Goal: Transaction & Acquisition: Subscribe to service/newsletter

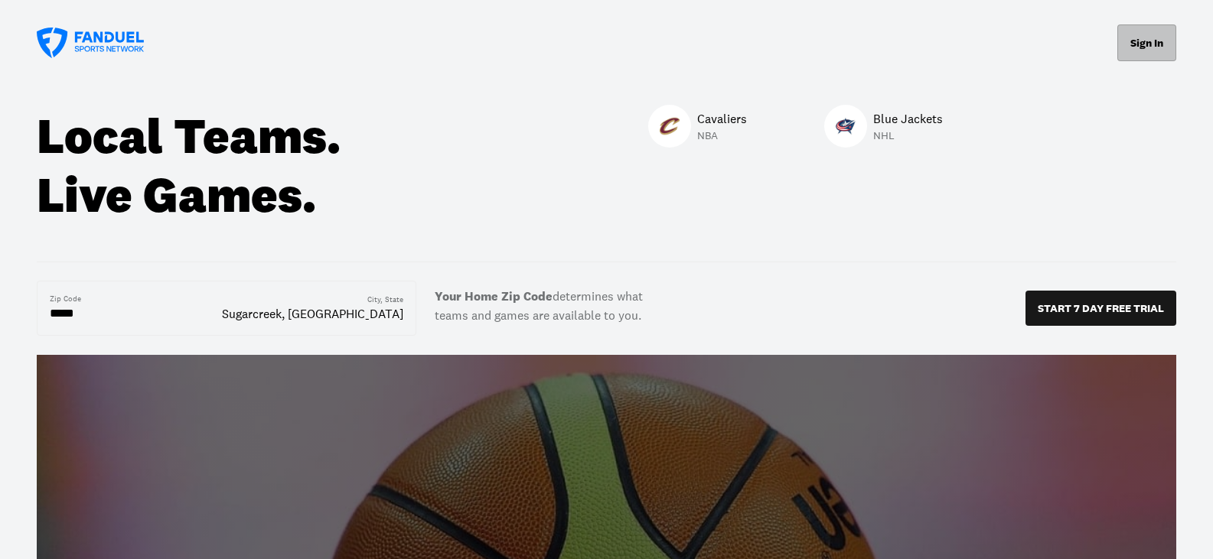
click at [1142, 47] on button "Sign In" at bounding box center [1146, 42] width 59 height 37
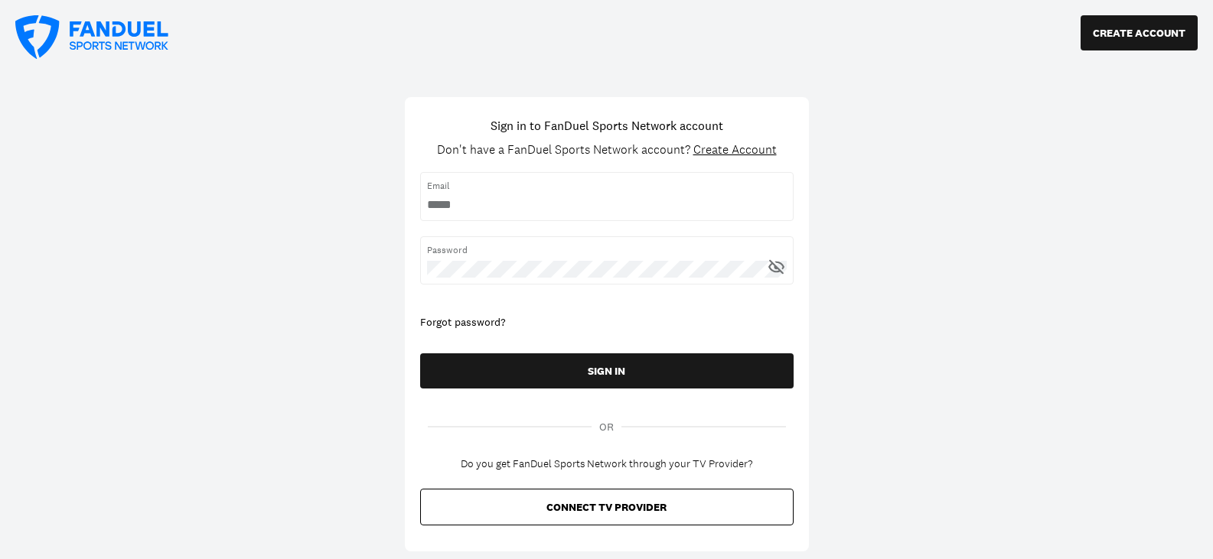
click at [559, 194] on div "Email" at bounding box center [606, 196] width 373 height 48
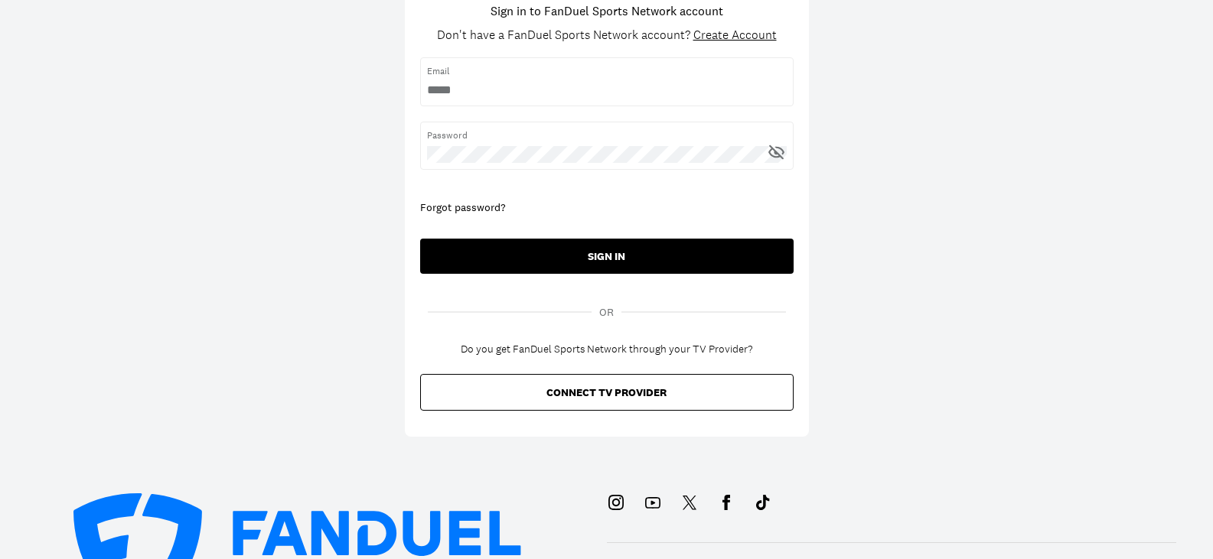
scroll to position [77, 0]
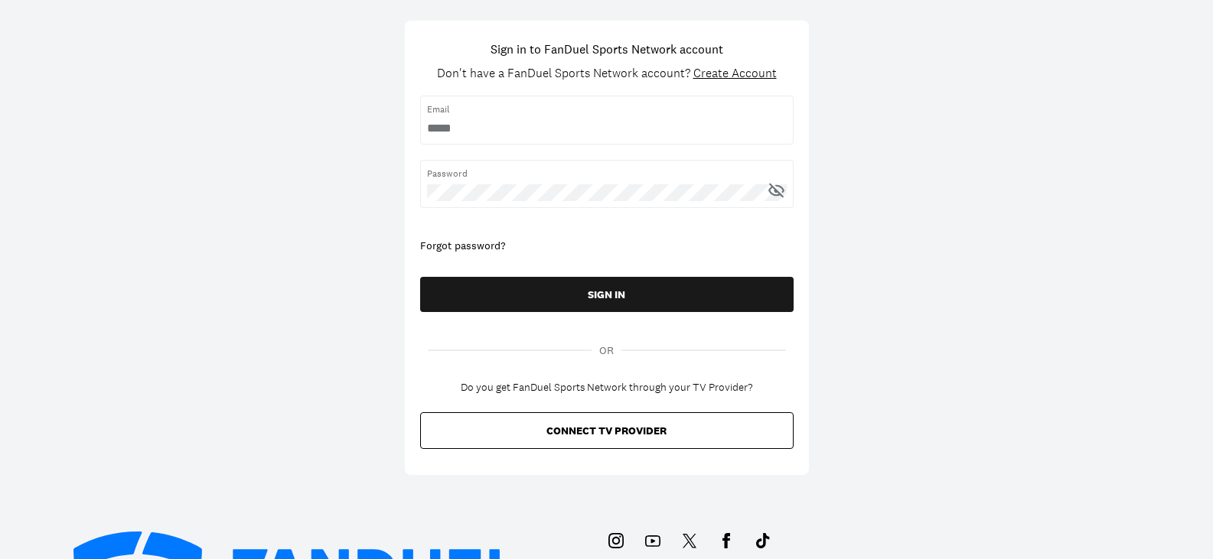
click at [539, 111] on span "Email" at bounding box center [607, 110] width 360 height 14
click at [534, 118] on div "Email" at bounding box center [606, 120] width 373 height 48
click at [534, 127] on input "username" at bounding box center [607, 128] width 360 height 17
type input "**********"
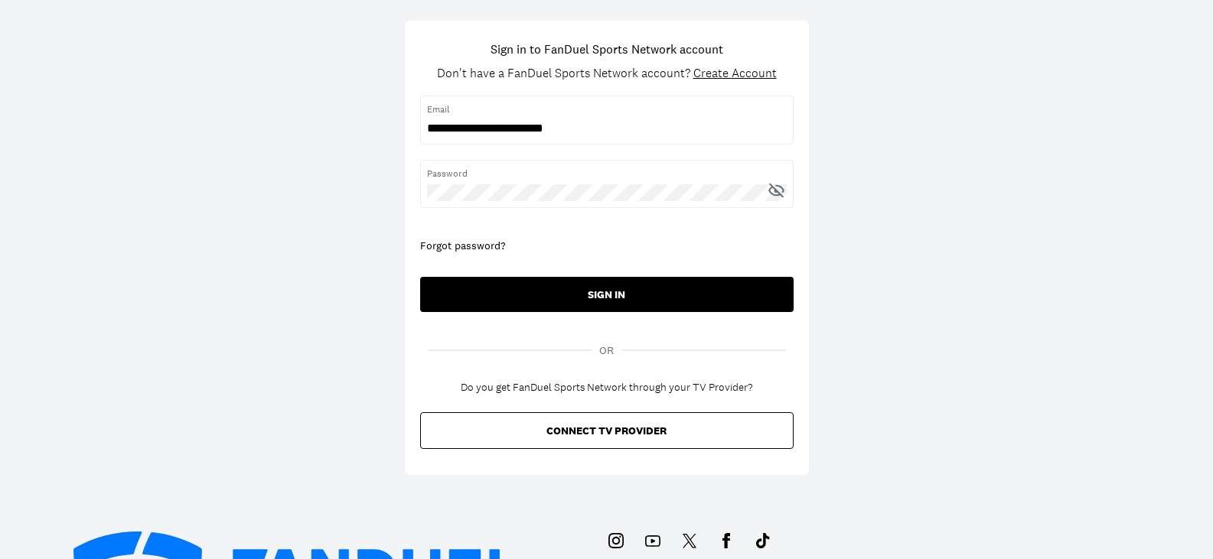
click at [586, 292] on button "SIGN IN" at bounding box center [606, 294] width 373 height 35
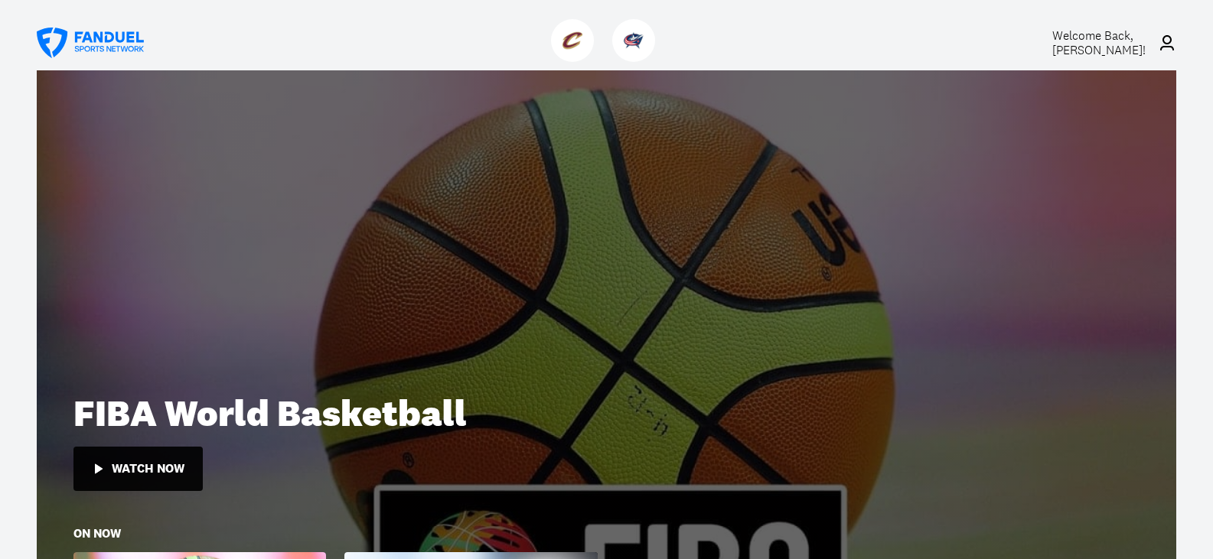
click at [1114, 41] on span "Welcome Back, [PERSON_NAME] !" at bounding box center [1098, 43] width 93 height 31
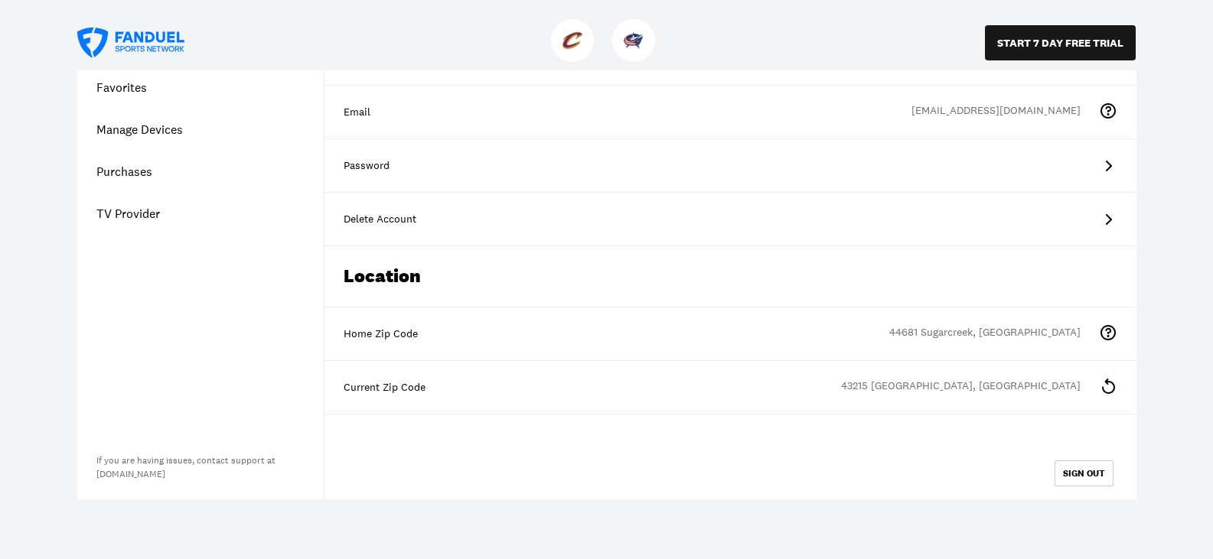
scroll to position [153, 0]
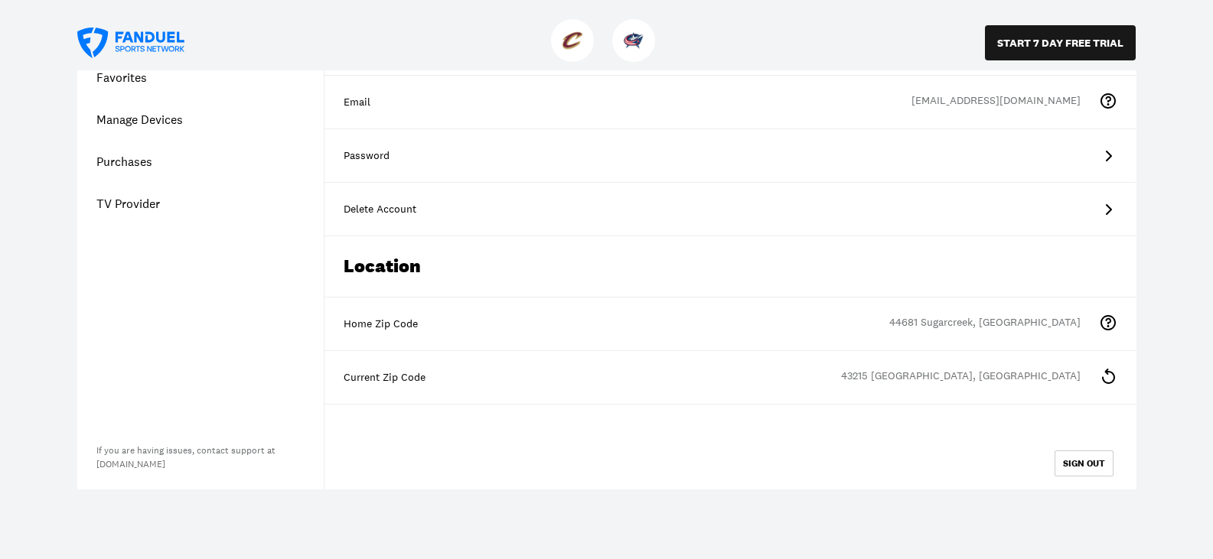
click at [1004, 381] on div "43215 [GEOGRAPHIC_DATA], [GEOGRAPHIC_DATA]" at bounding box center [970, 378] width 258 height 18
click at [1109, 373] on icon at bounding box center [1108, 376] width 18 height 18
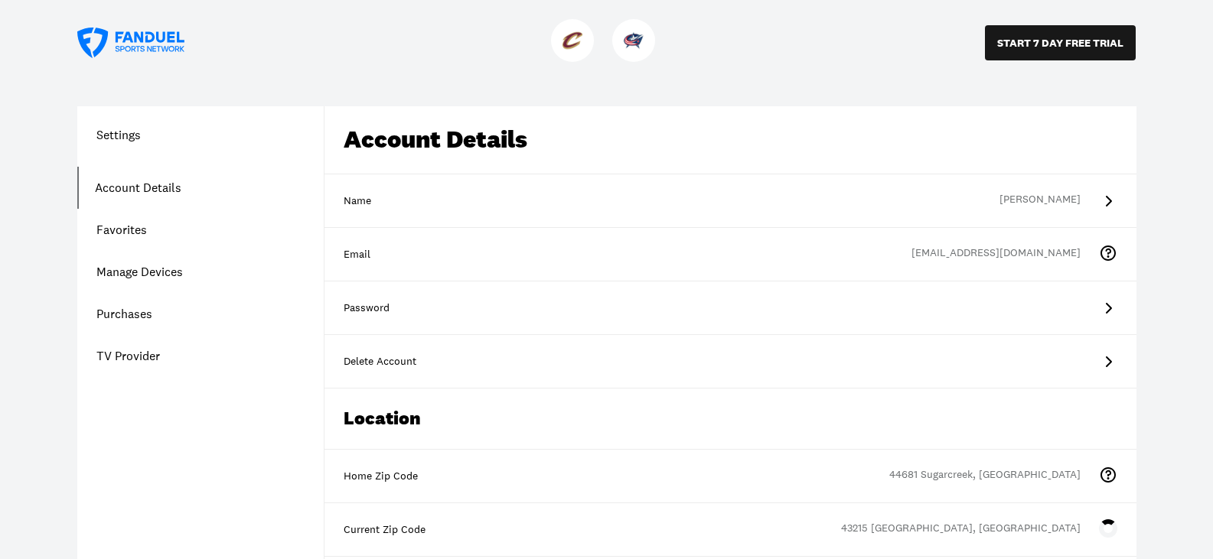
scroll to position [0, 0]
click at [164, 186] on link "Account Details" at bounding box center [200, 189] width 246 height 42
click at [138, 315] on link "Purchases" at bounding box center [200, 315] width 246 height 42
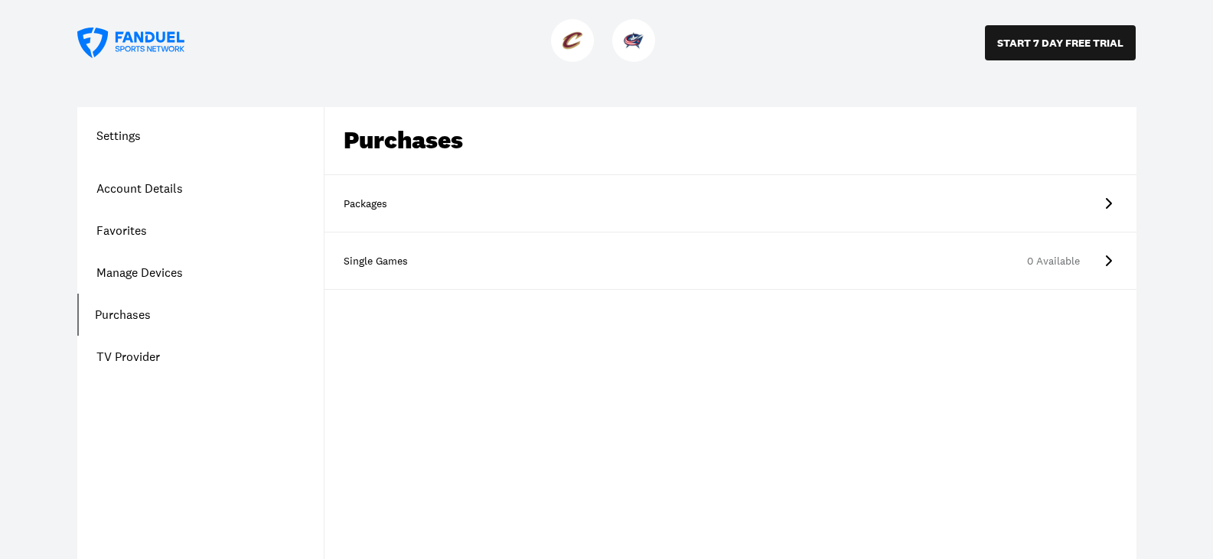
click at [1102, 197] on icon at bounding box center [1108, 203] width 18 height 18
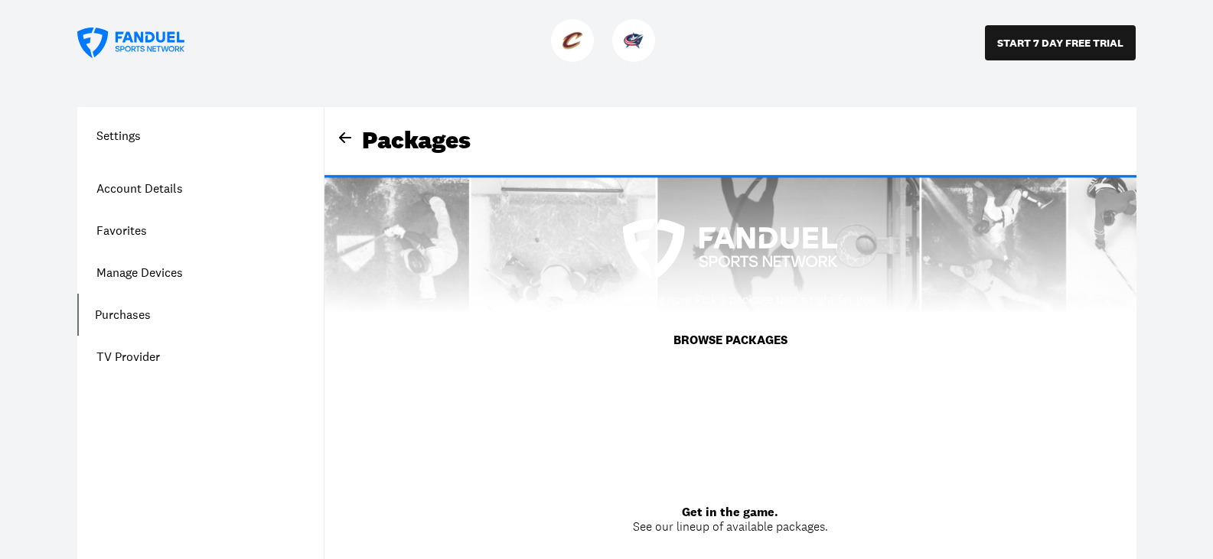
click at [731, 338] on button "BROWSE PACKAGES" at bounding box center [730, 340] width 151 height 43
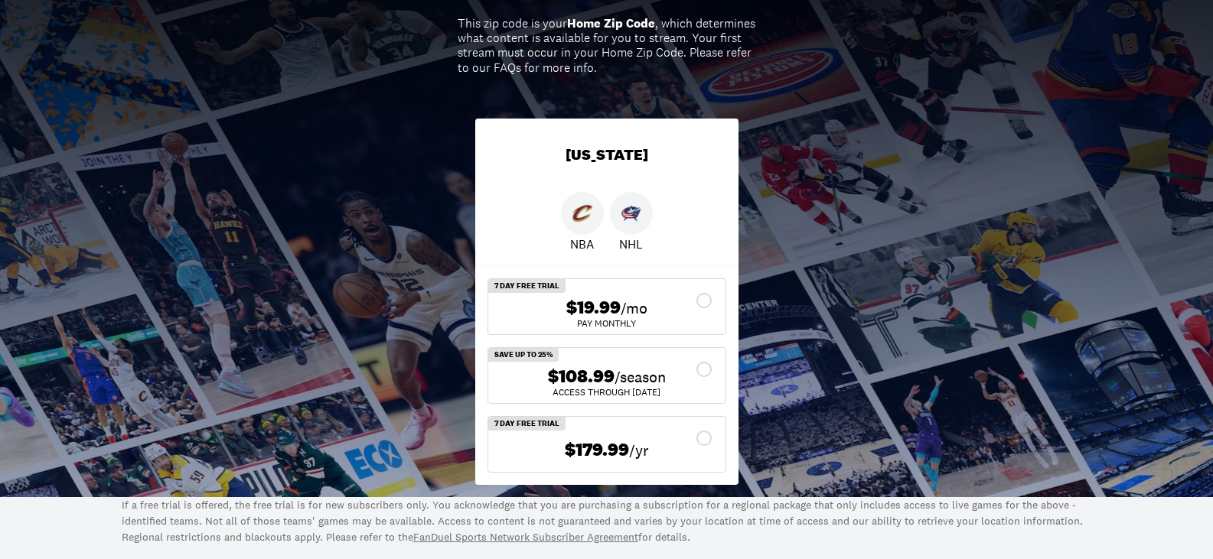
scroll to position [383, 0]
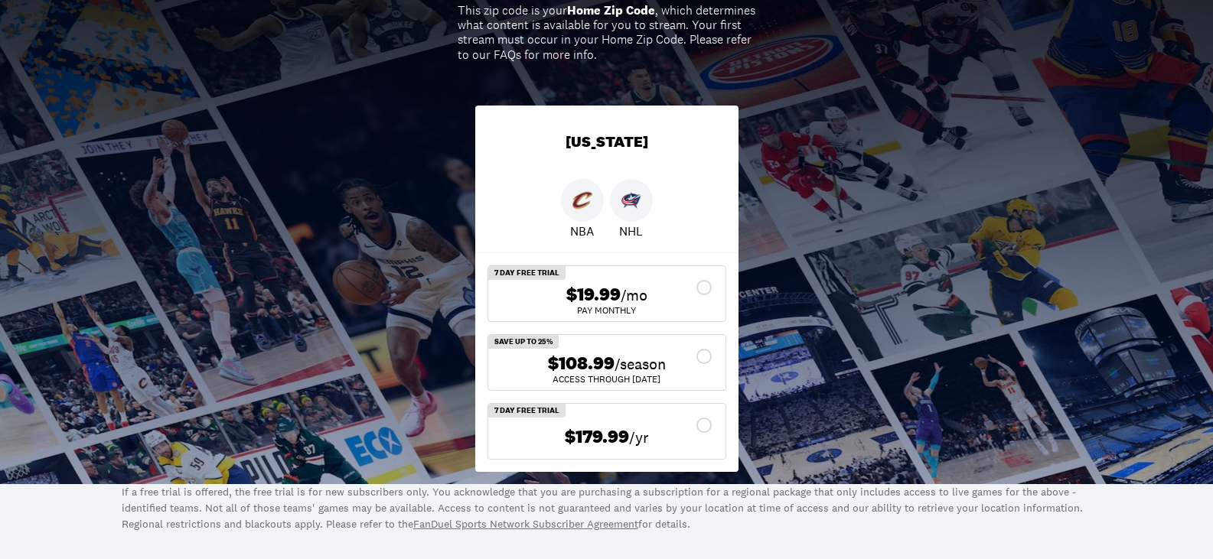
click at [703, 289] on div "$19.99 /mo" at bounding box center [606, 295] width 213 height 22
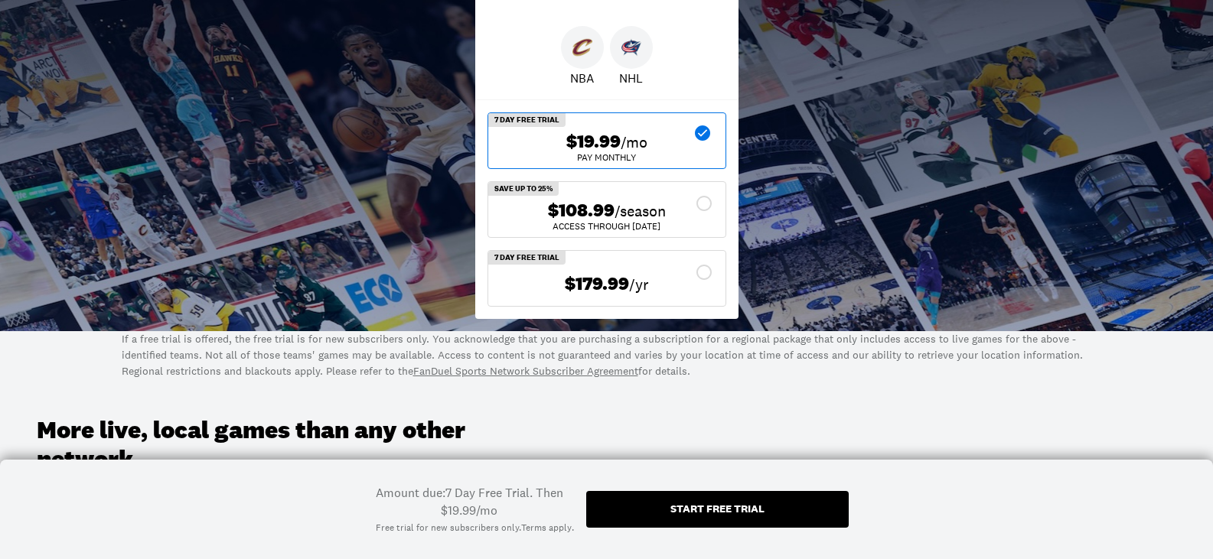
scroll to position [459, 0]
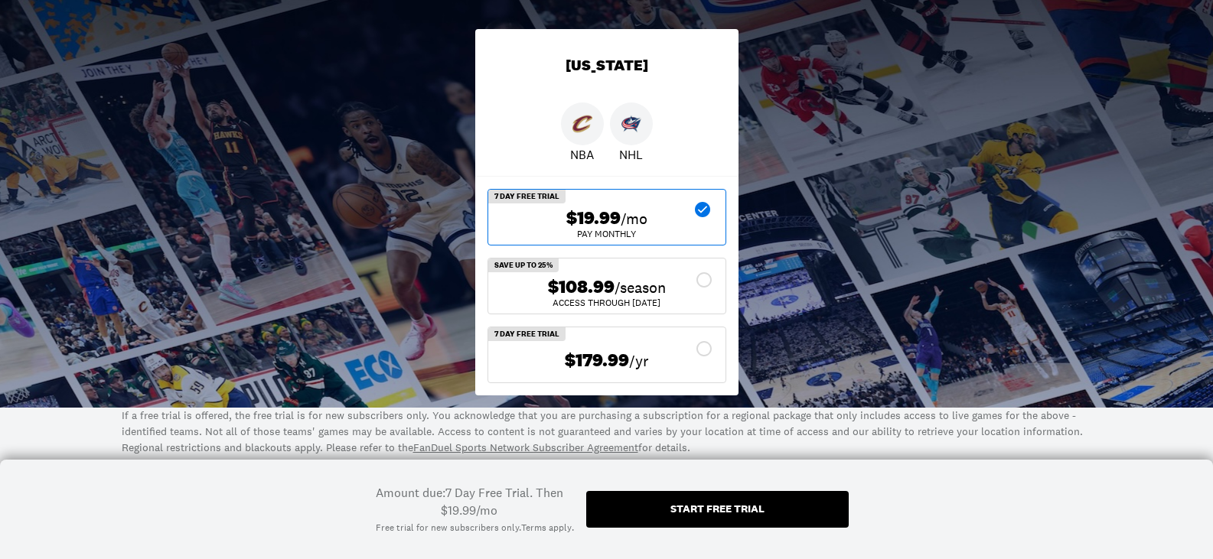
click at [705, 508] on div "Start free trial" at bounding box center [717, 508] width 94 height 11
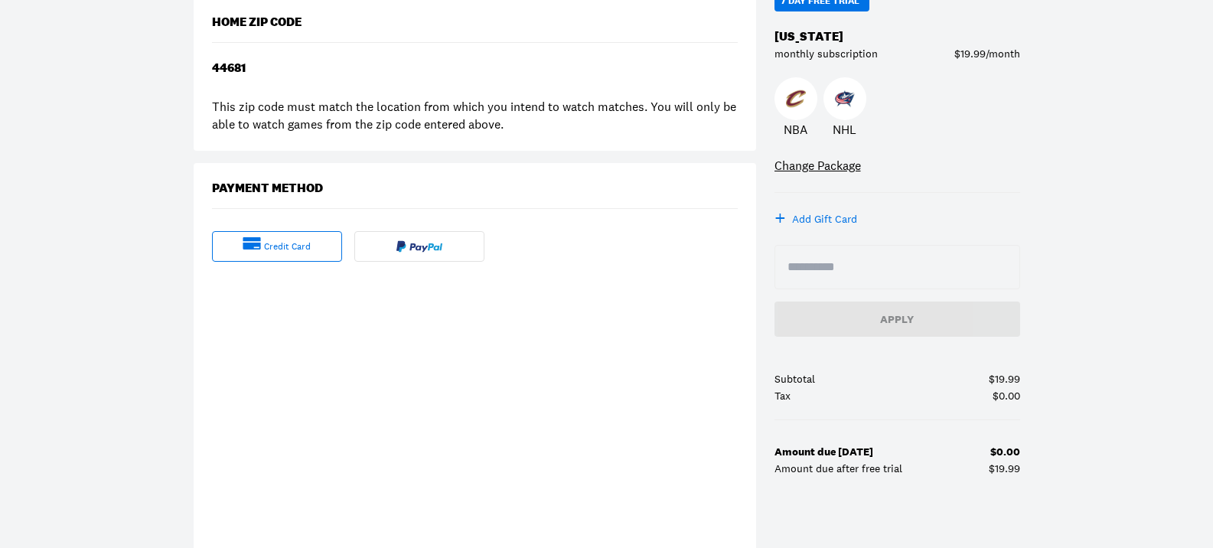
scroll to position [153, 0]
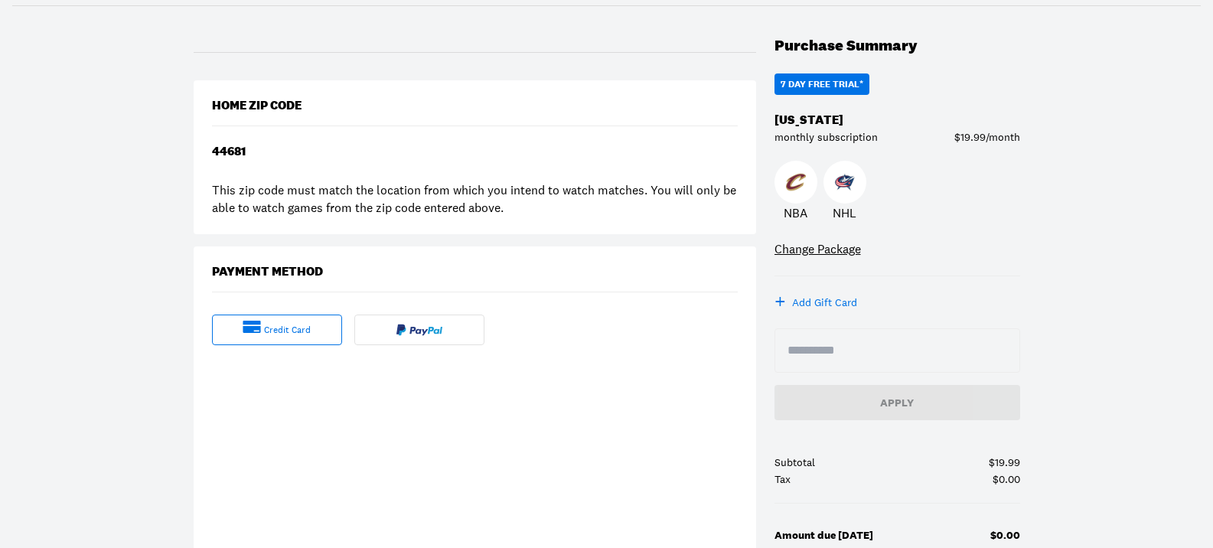
click at [264, 155] on div "44681" at bounding box center [475, 154] width 526 height 18
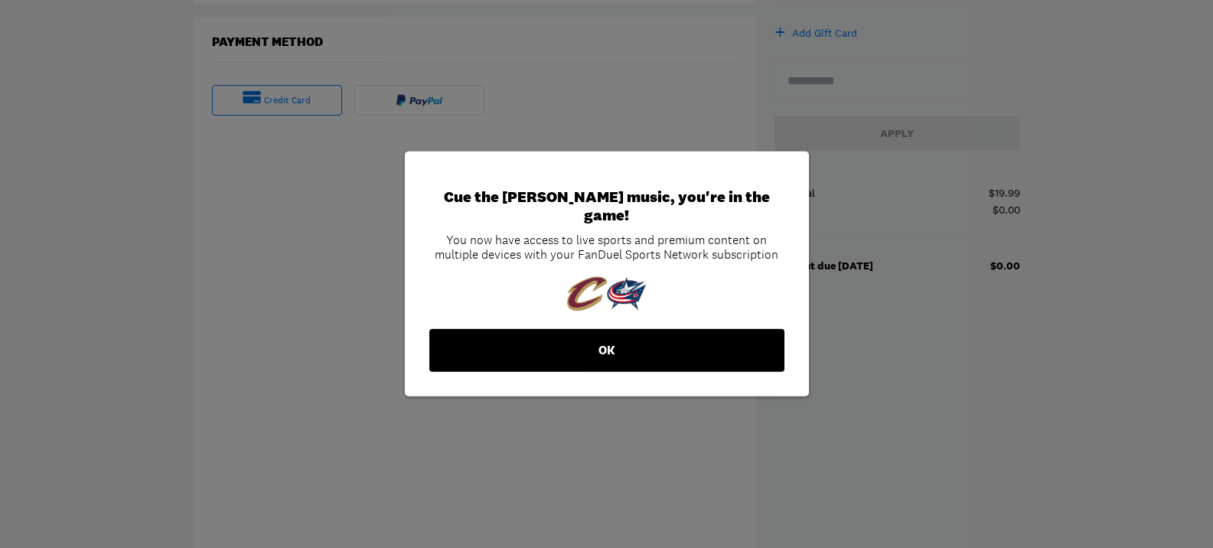
click at [607, 339] on button "OK" at bounding box center [606, 350] width 355 height 43
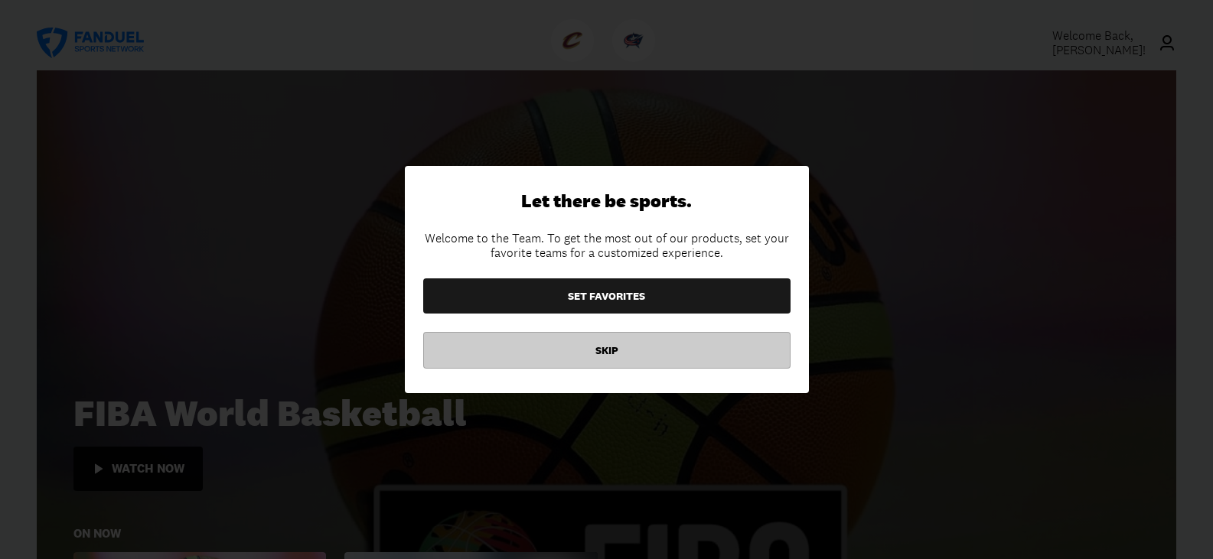
click at [623, 359] on button "SKIP" at bounding box center [606, 350] width 367 height 37
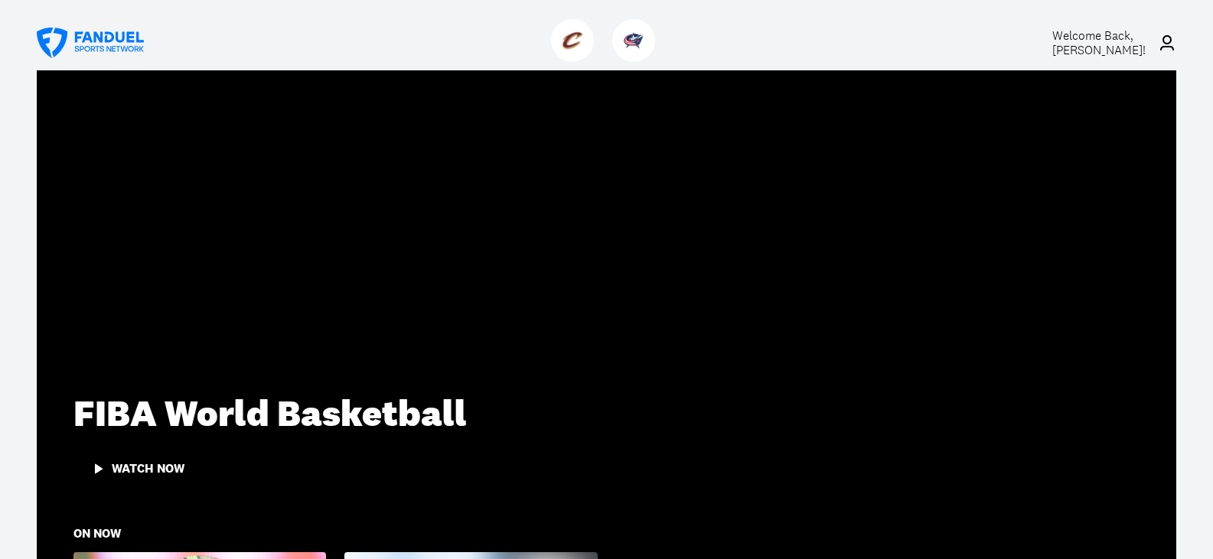
click at [1164, 35] on icon at bounding box center [1167, 43] width 18 height 18
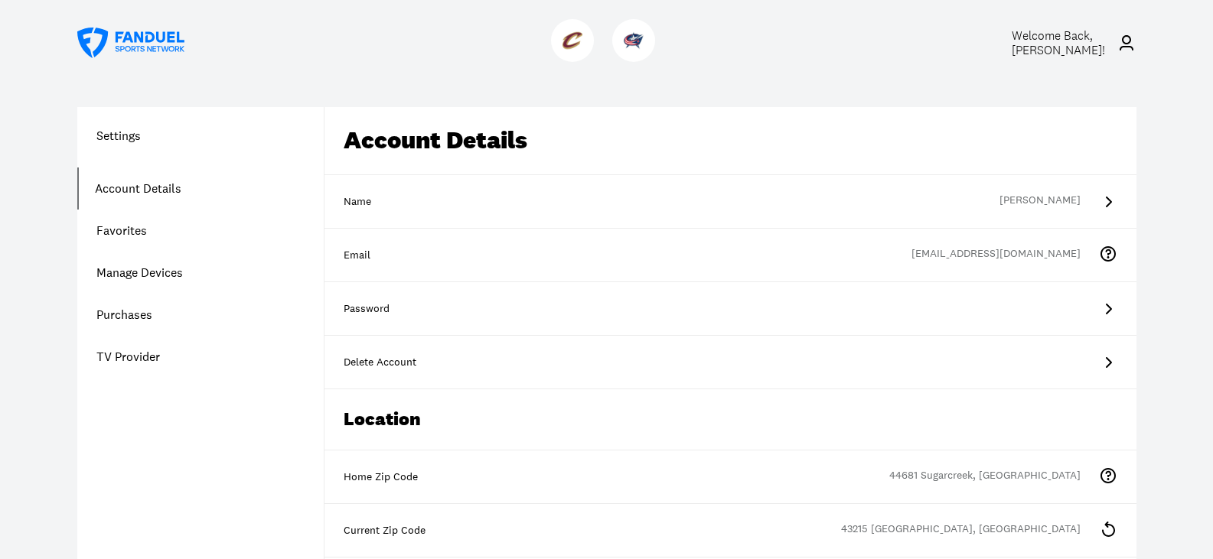
click at [169, 318] on link "Purchases" at bounding box center [200, 315] width 246 height 42
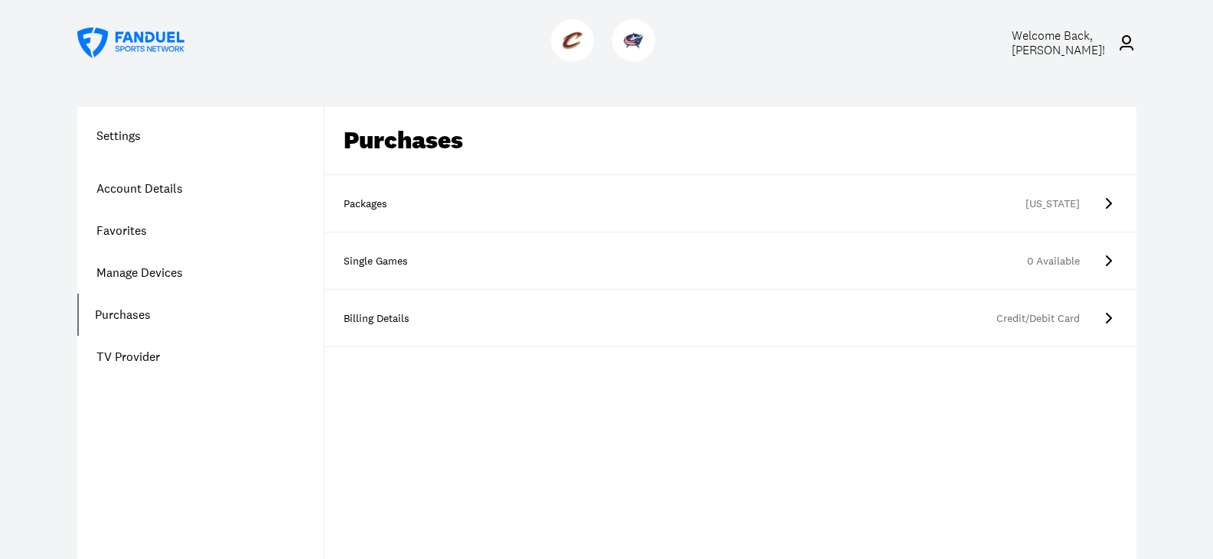
click at [1097, 47] on span "Welcome Back, [PERSON_NAME] !" at bounding box center [1058, 43] width 93 height 31
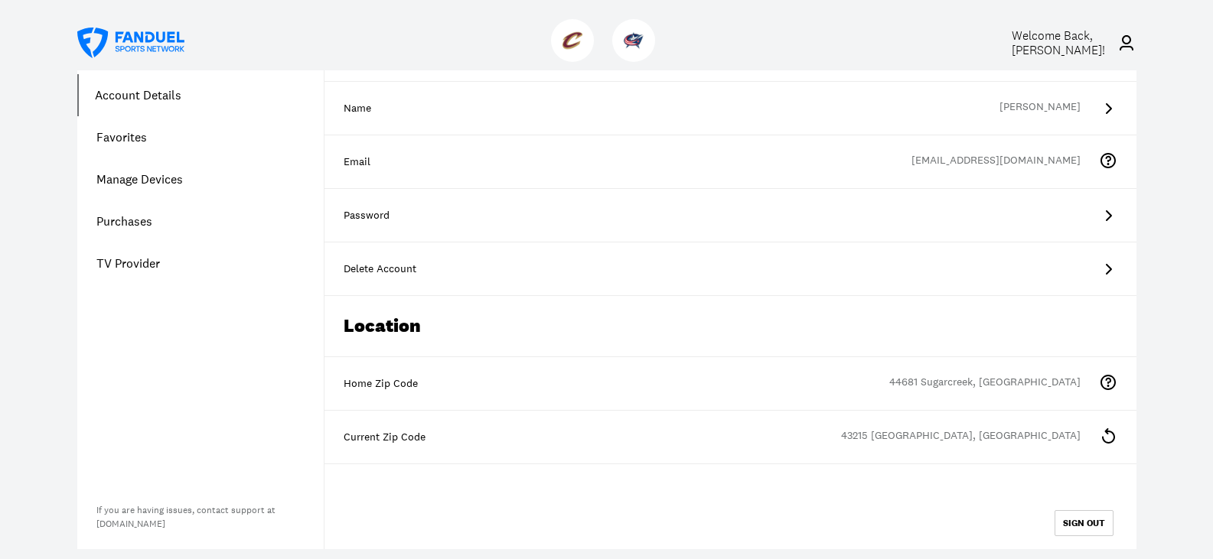
scroll to position [230, 0]
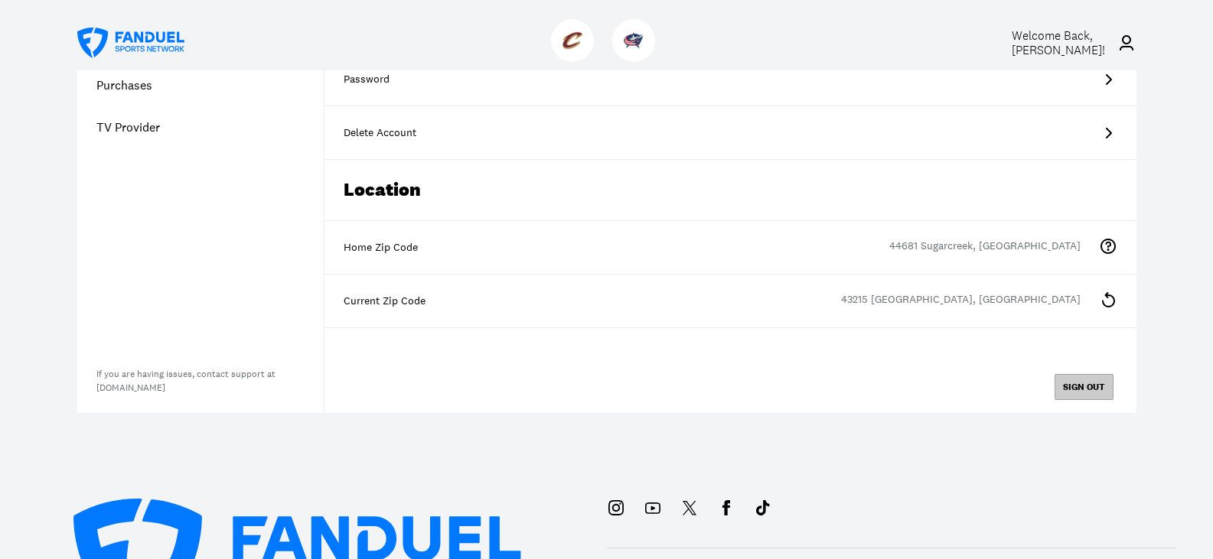
click at [1087, 381] on button "SIGN OUT" at bounding box center [1083, 387] width 59 height 26
